Goal: Information Seeking & Learning: Understand process/instructions

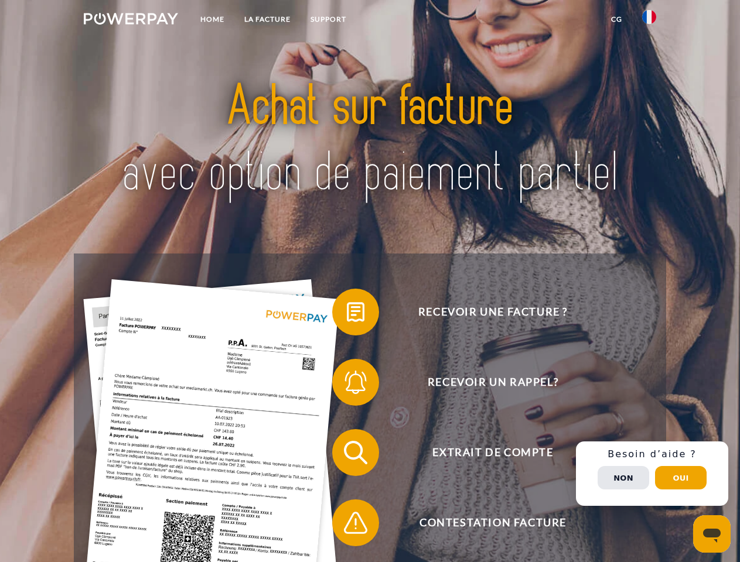
click at [131, 21] on img at bounding box center [131, 19] width 94 height 12
click at [649, 21] on img at bounding box center [649, 17] width 14 height 14
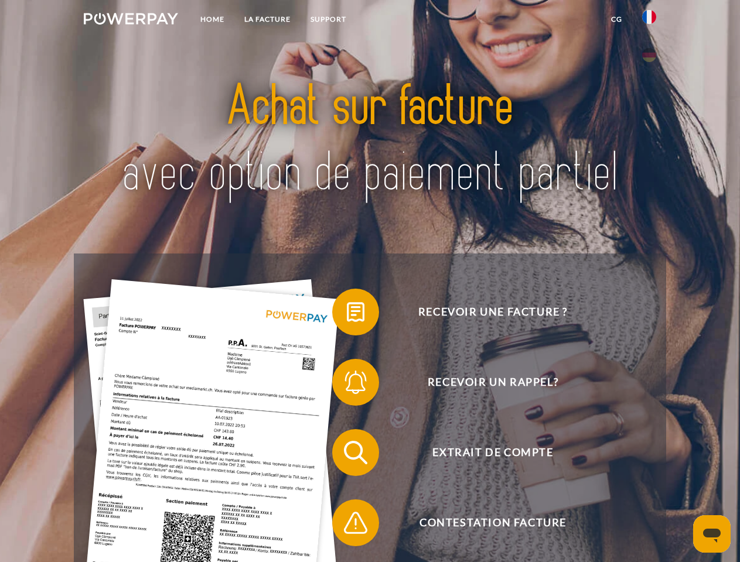
click at [616, 19] on link "CG" at bounding box center [616, 19] width 31 height 21
click at [347, 315] on span at bounding box center [338, 312] width 59 height 59
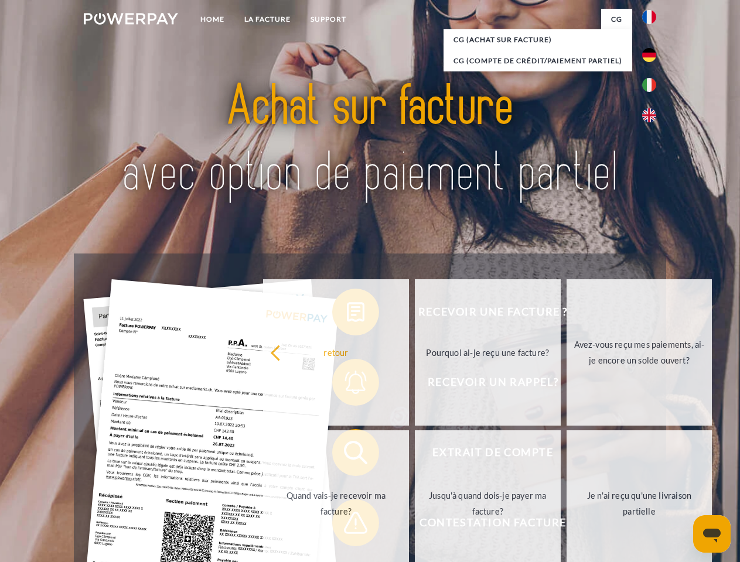
click at [347, 385] on div "Recevoir une facture ? Recevoir un rappel? Extrait de compte retour" at bounding box center [370, 488] width 592 height 469
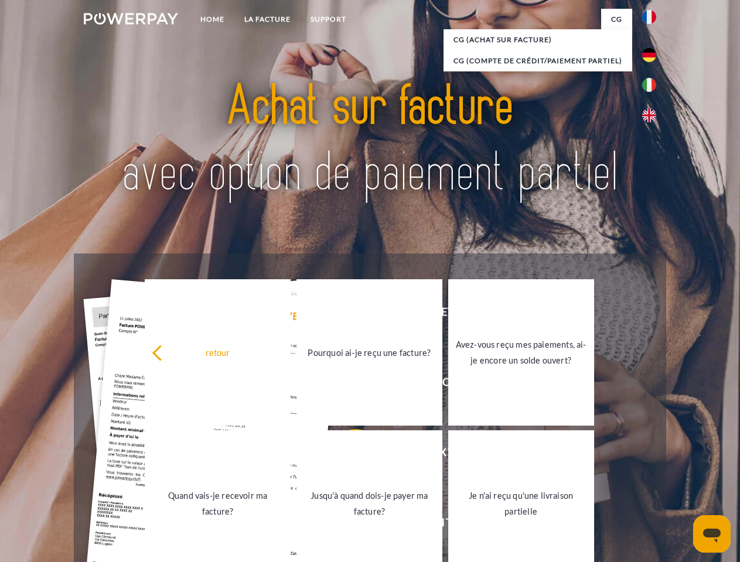
click at [347, 455] on link "Jusqu'à quand dois-je payer ma facture?" at bounding box center [369, 504] width 146 height 146
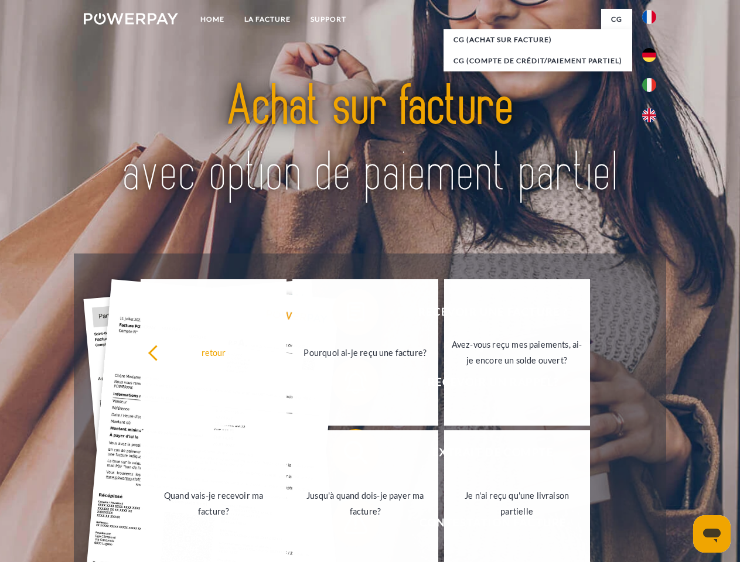
click at [347, 525] on link "Jusqu'à quand dois-je payer ma facture?" at bounding box center [365, 504] width 146 height 146
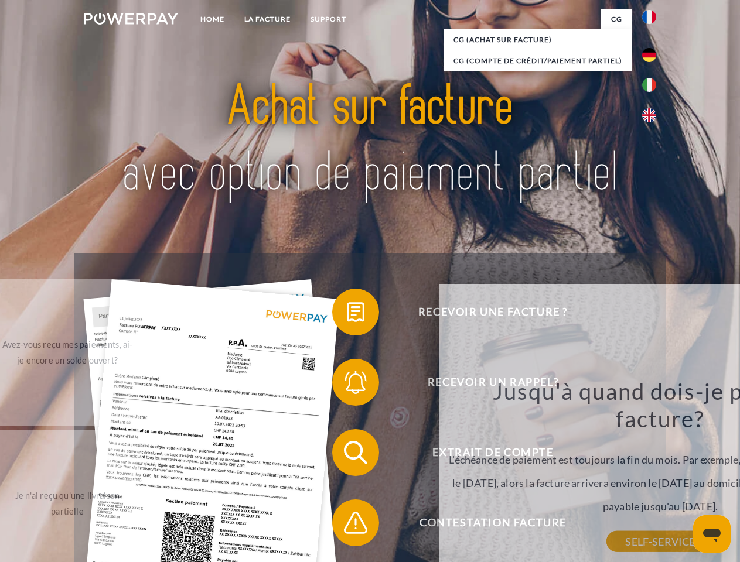
click at [652, 474] on div "Jusqu'à quand dois-je payer ma facture? L'échéance de paiement est toujours la …" at bounding box center [660, 459] width 428 height 165
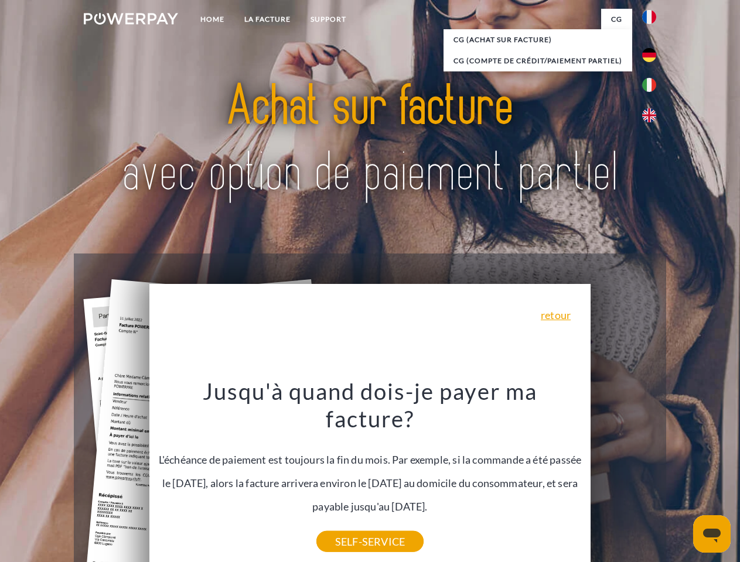
click at [623, 476] on span "Extrait de compte" at bounding box center [492, 452] width 287 height 47
click at [681, 478] on header "Home LA FACTURE Support" at bounding box center [370, 404] width 740 height 809
